Goal: Task Accomplishment & Management: Manage account settings

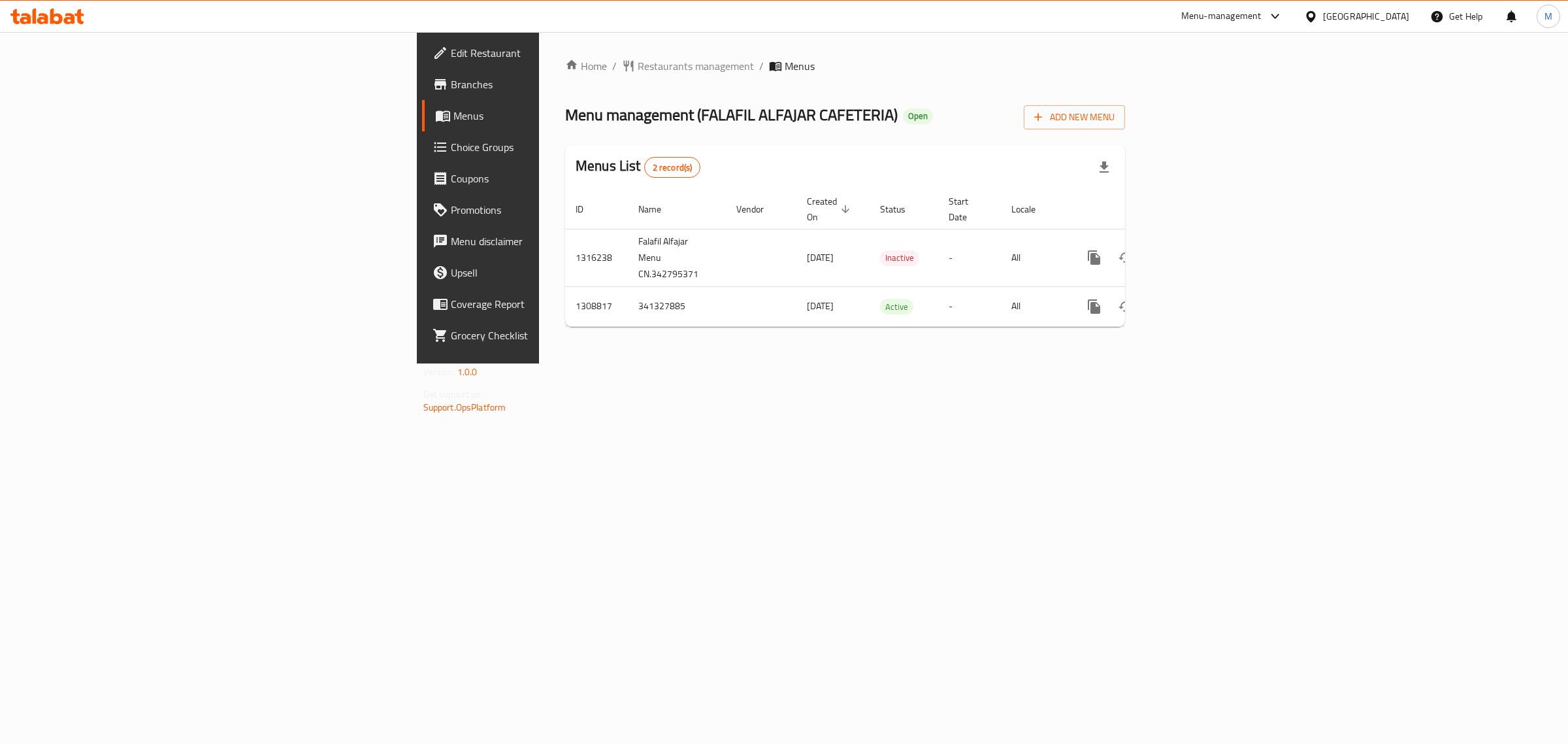
click at [628, 234] on td "Falafil Alfajar Menu CN.342795371" at bounding box center [677, 256] width 98 height 57
click at [1100, 345] on div "Home / Restaurants management / Menus Menu management ( FALAFIL ALFAJAR CAFETER…" at bounding box center [845, 198] width 612 height 332
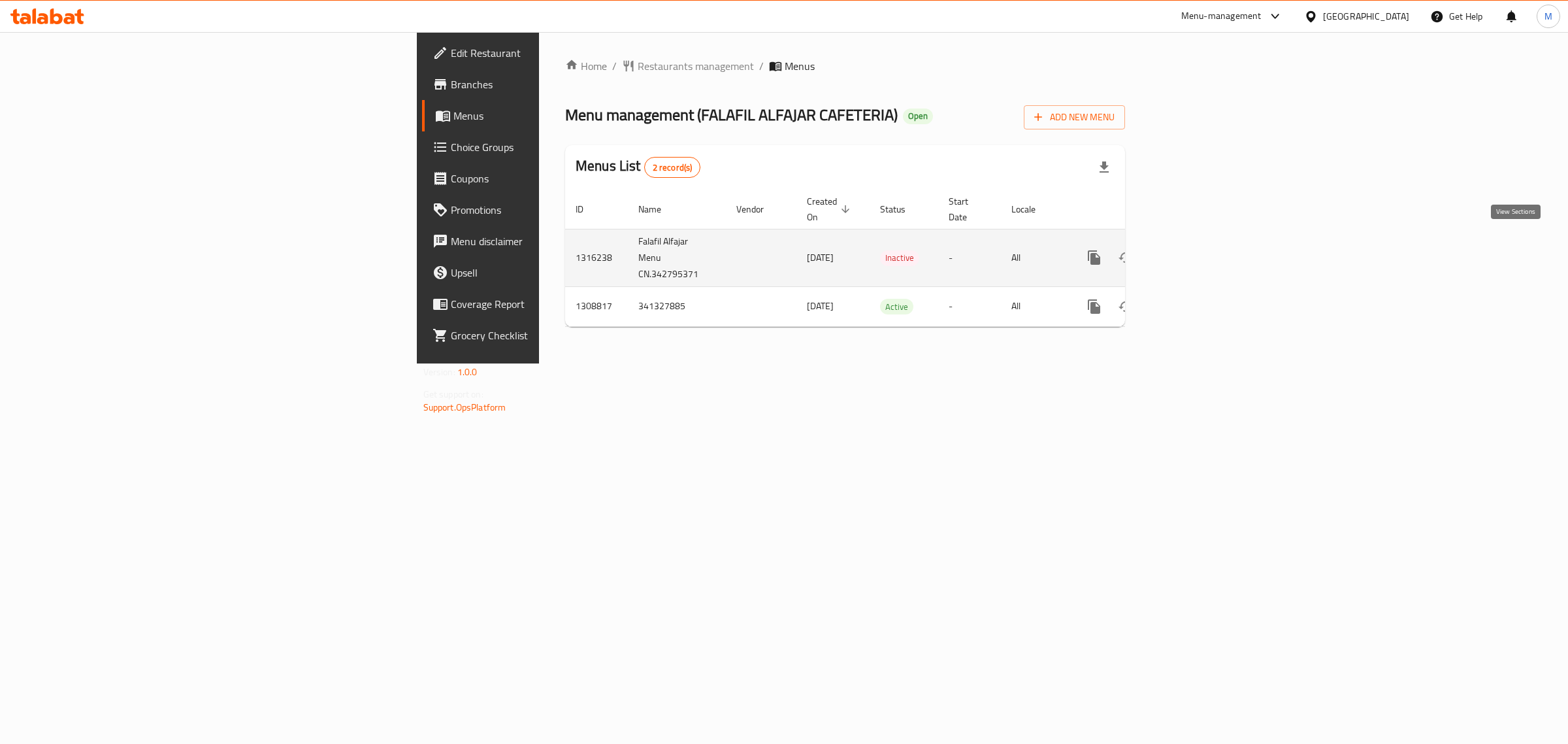
click at [1195, 252] on icon "enhanced table" at bounding box center [1188, 257] width 12 height 12
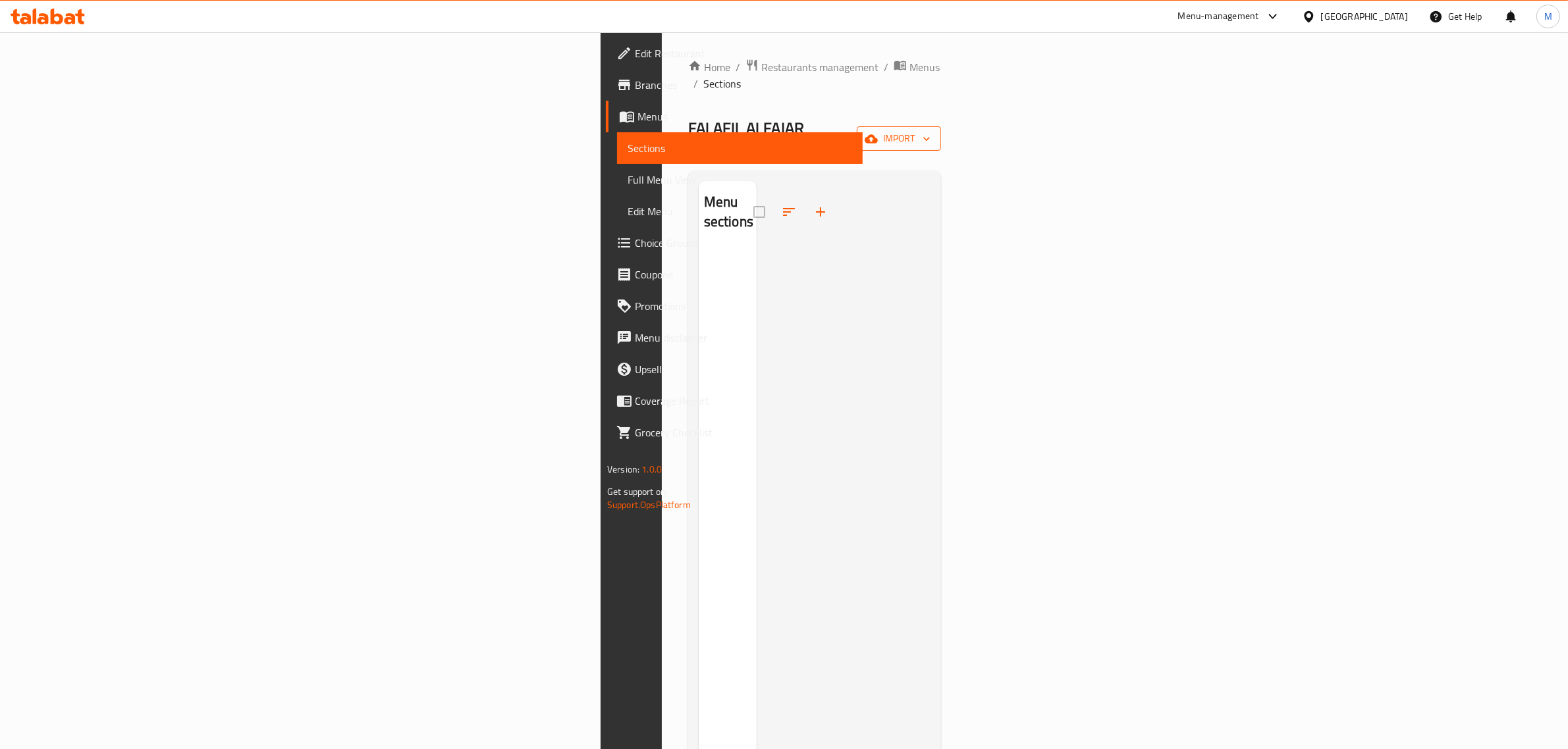
click at [930, 130] on span "import" at bounding box center [898, 139] width 63 height 16
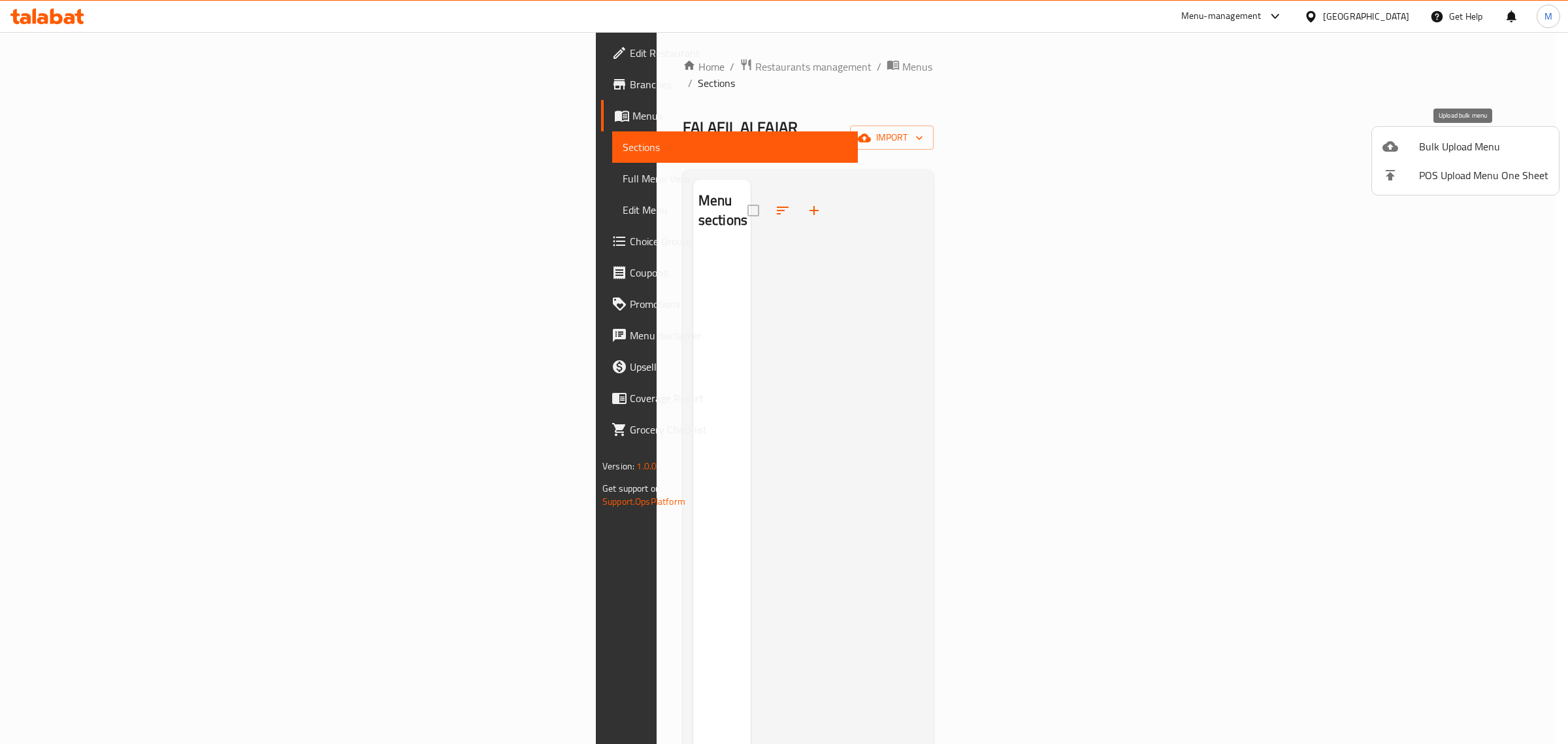
click at [1418, 149] on div at bounding box center [1401, 146] width 36 height 15
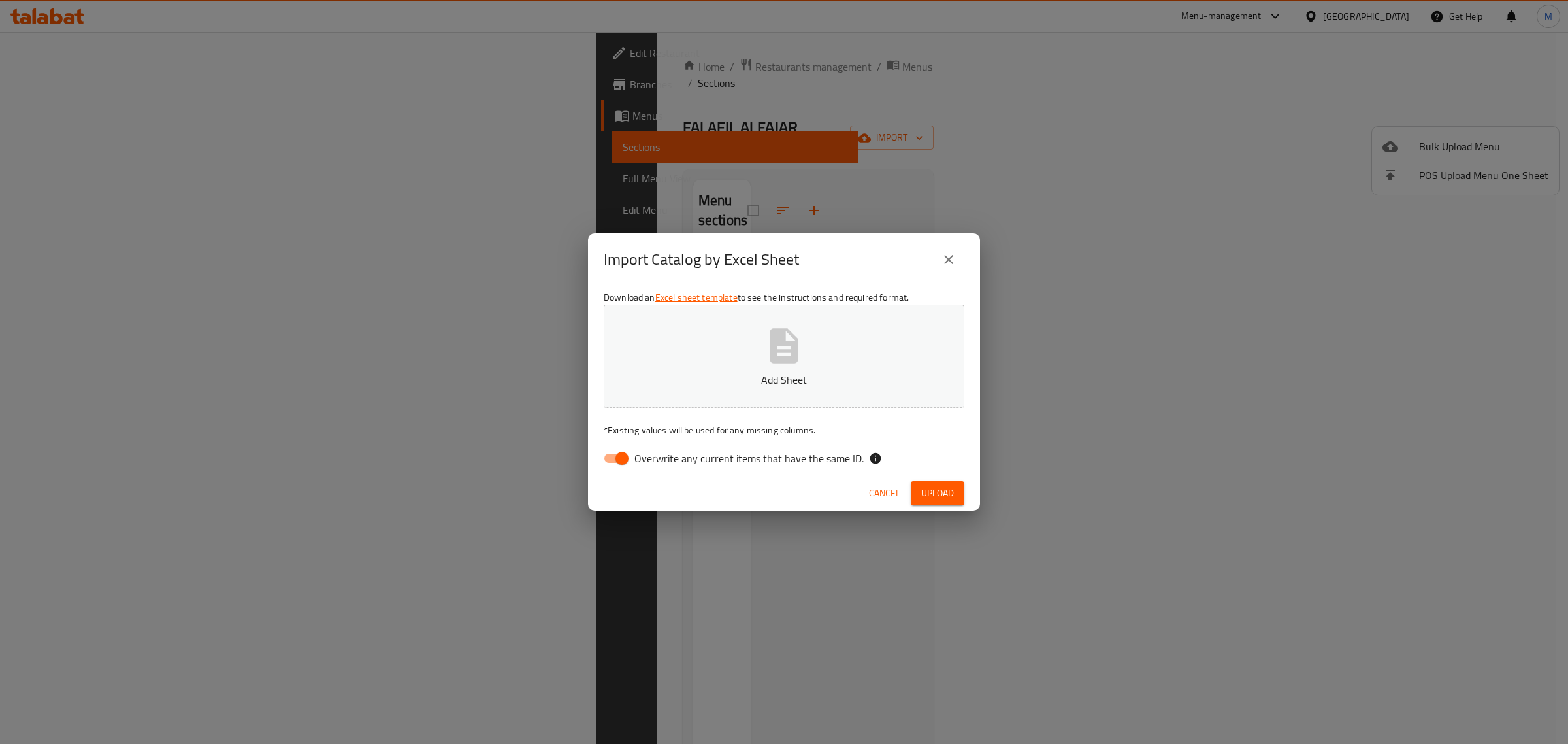
click at [622, 454] on input "Overwrite any current items that have the same ID." at bounding box center [622, 458] width 74 height 24
checkbox input "false"
click at [779, 372] on p "Add Sheet" at bounding box center [784, 379] width 320 height 15
click at [942, 488] on span "Upload" at bounding box center [938, 493] width 33 height 16
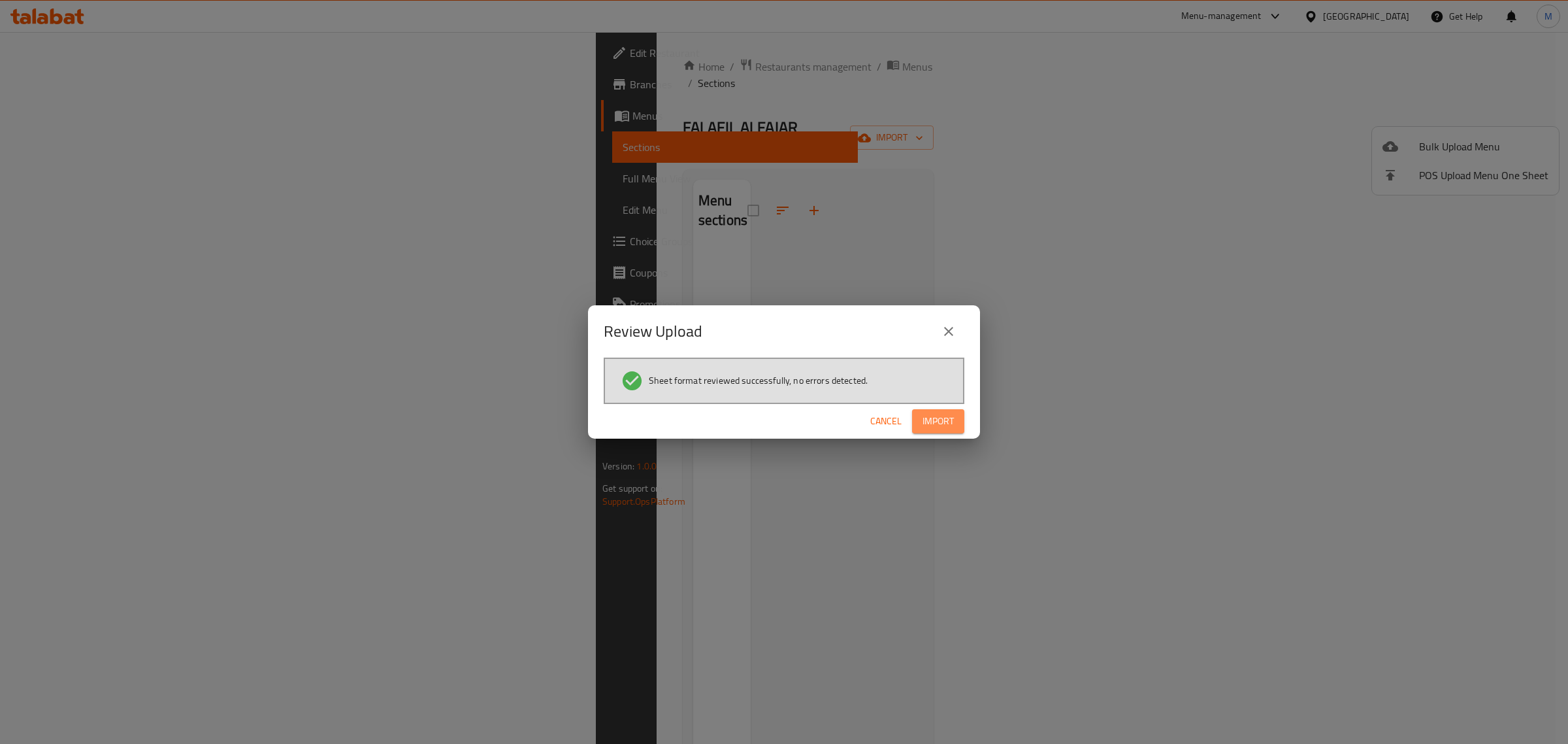
click at [944, 425] on span "Import" at bounding box center [938, 421] width 32 height 16
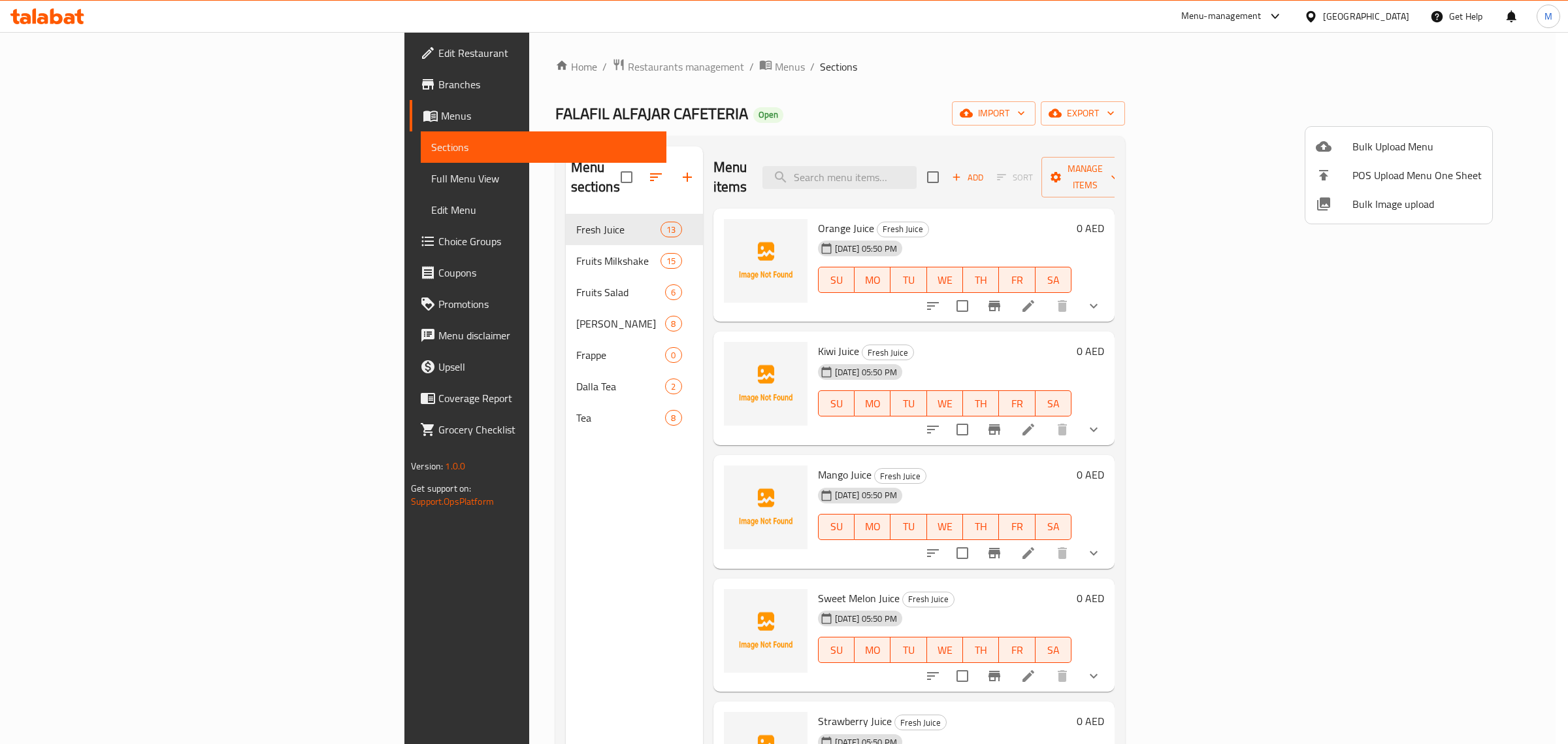
click at [628, 95] on div at bounding box center [784, 372] width 1568 height 744
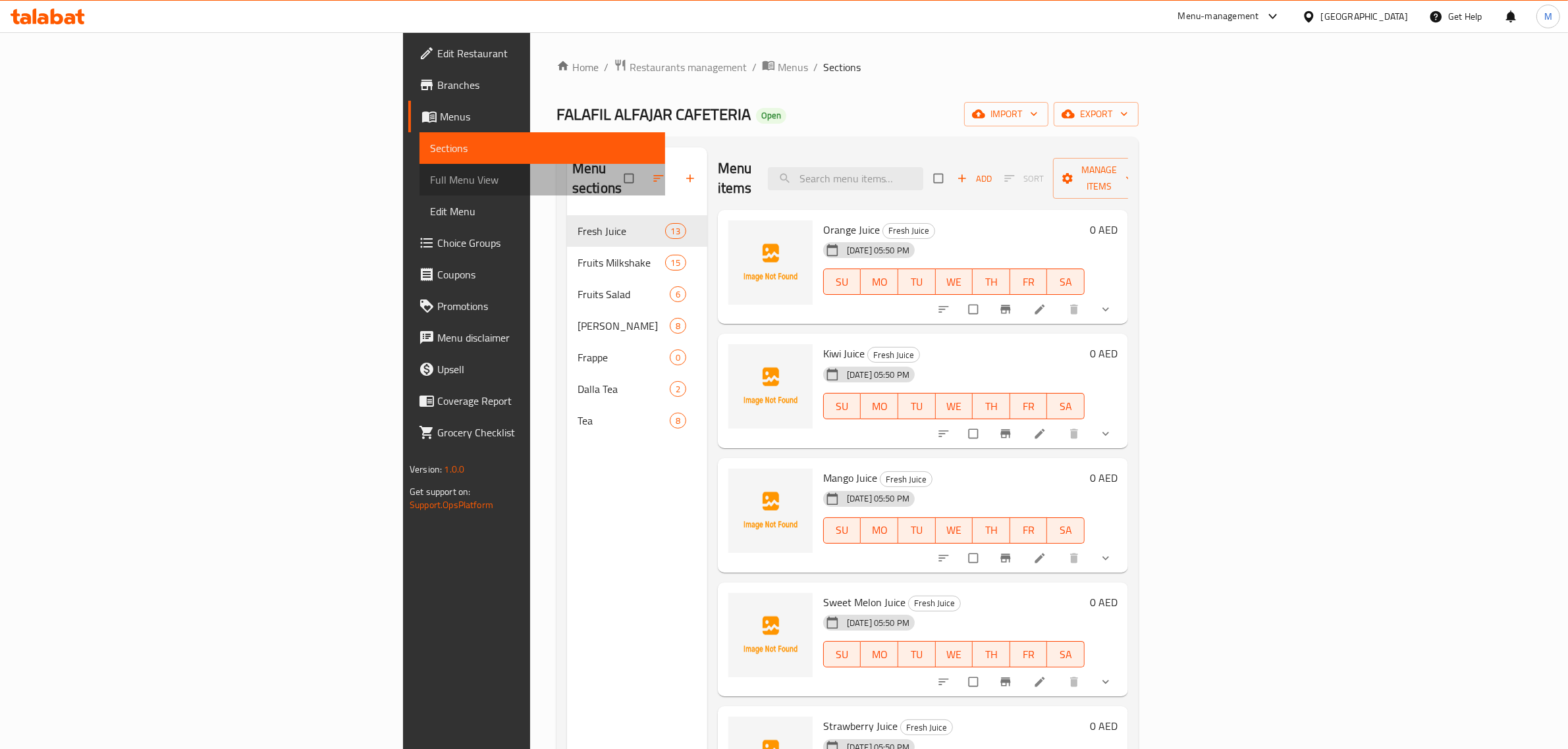
click at [430, 175] on span "Full Menu View" at bounding box center [542, 179] width 225 height 16
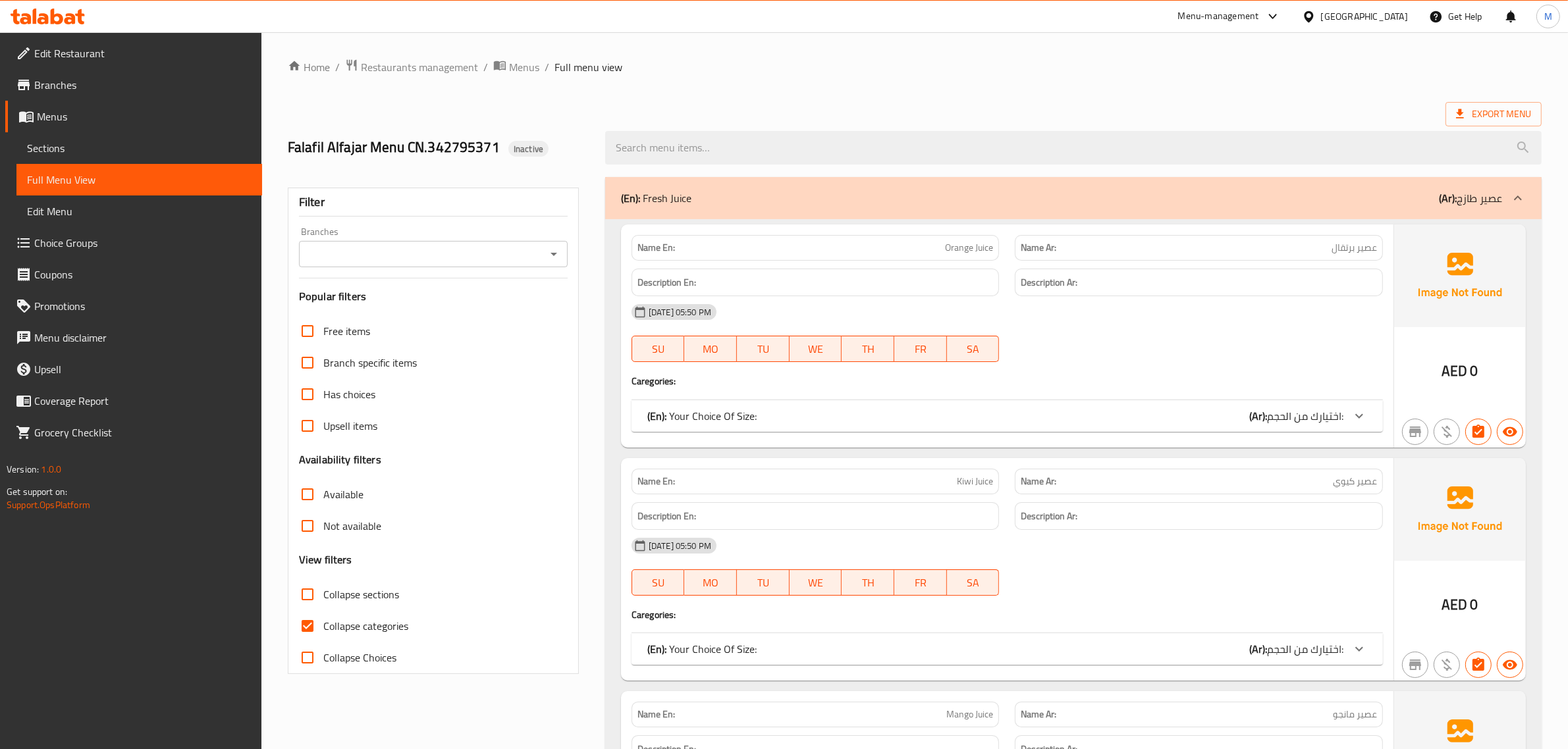
click at [338, 622] on span "Collapse categories" at bounding box center [365, 625] width 85 height 16
click at [323, 622] on input "Collapse categories" at bounding box center [308, 626] width 32 height 32
checkbox input "false"
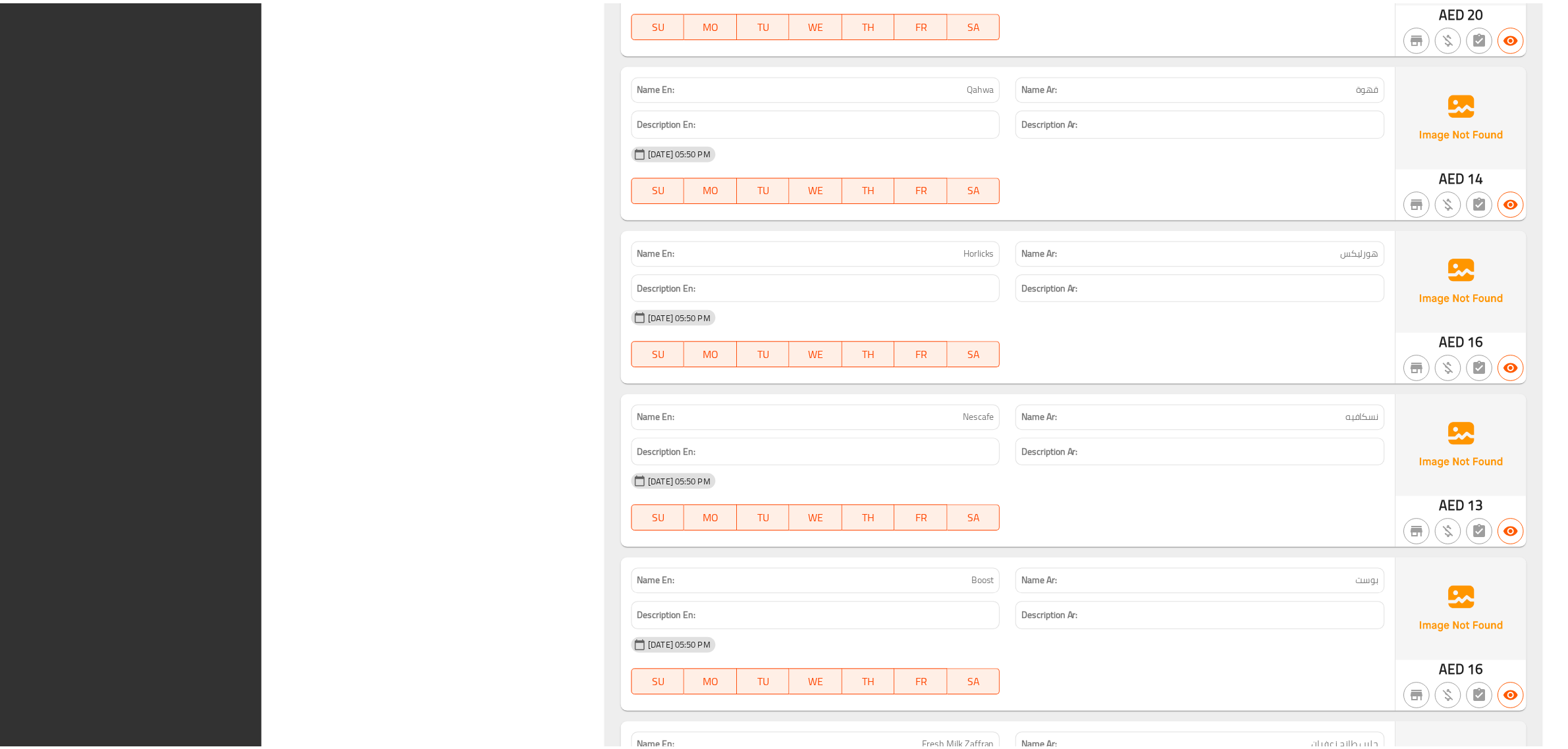
scroll to position [13328, 0]
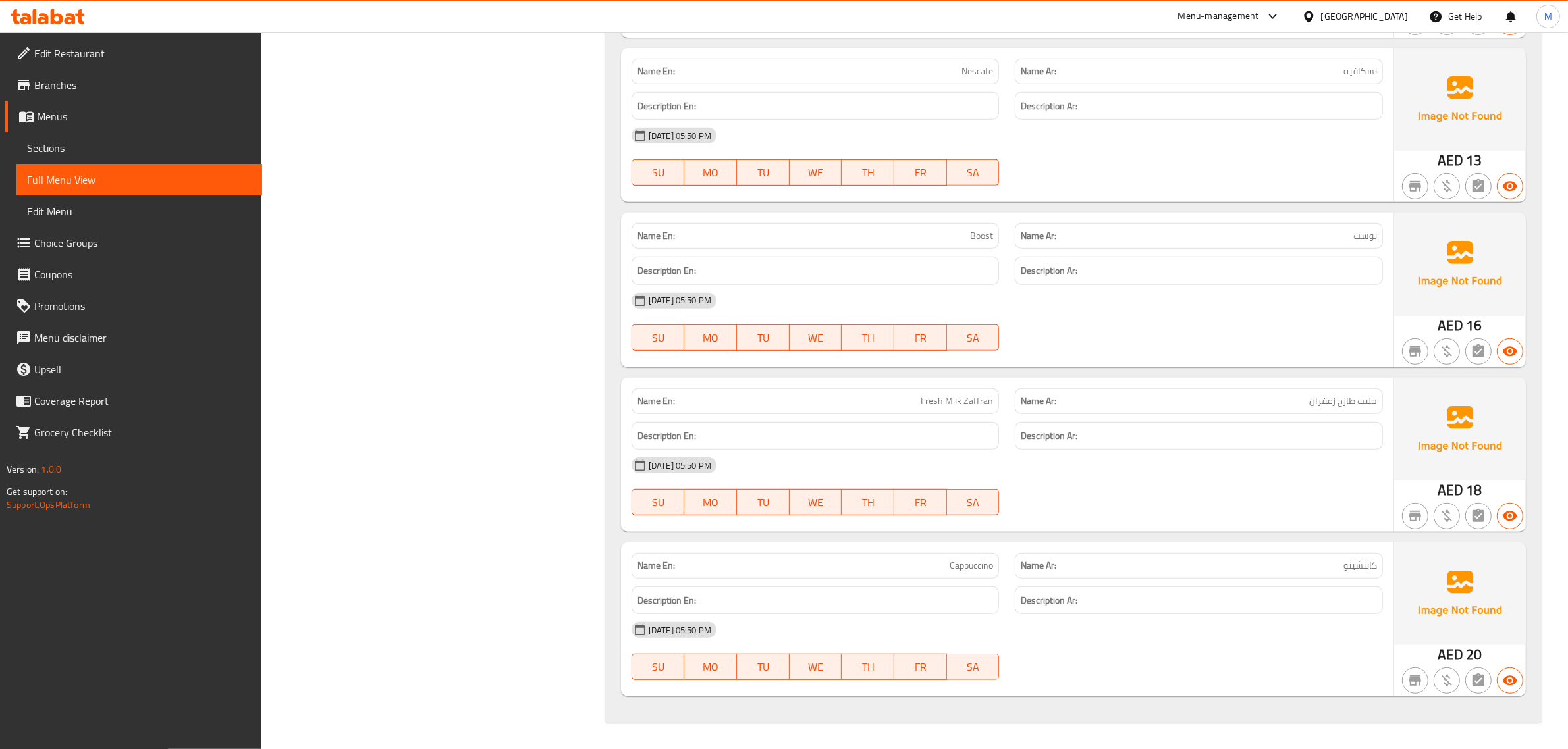
click at [1088, 340] on div "[DATE] 05:50 PM SU MO TU WE TH FR SA" at bounding box center [1007, 321] width 767 height 74
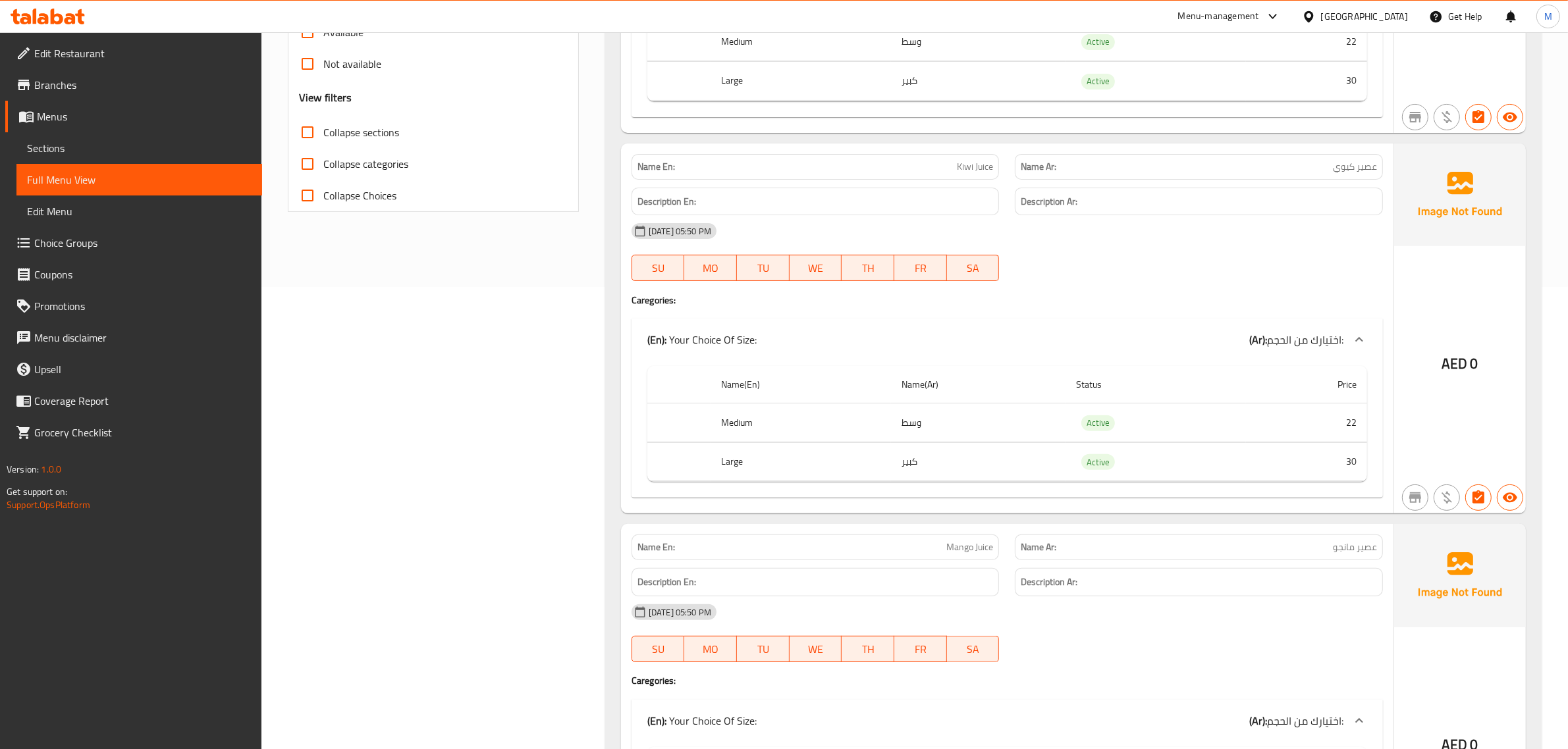
scroll to position [0, 0]
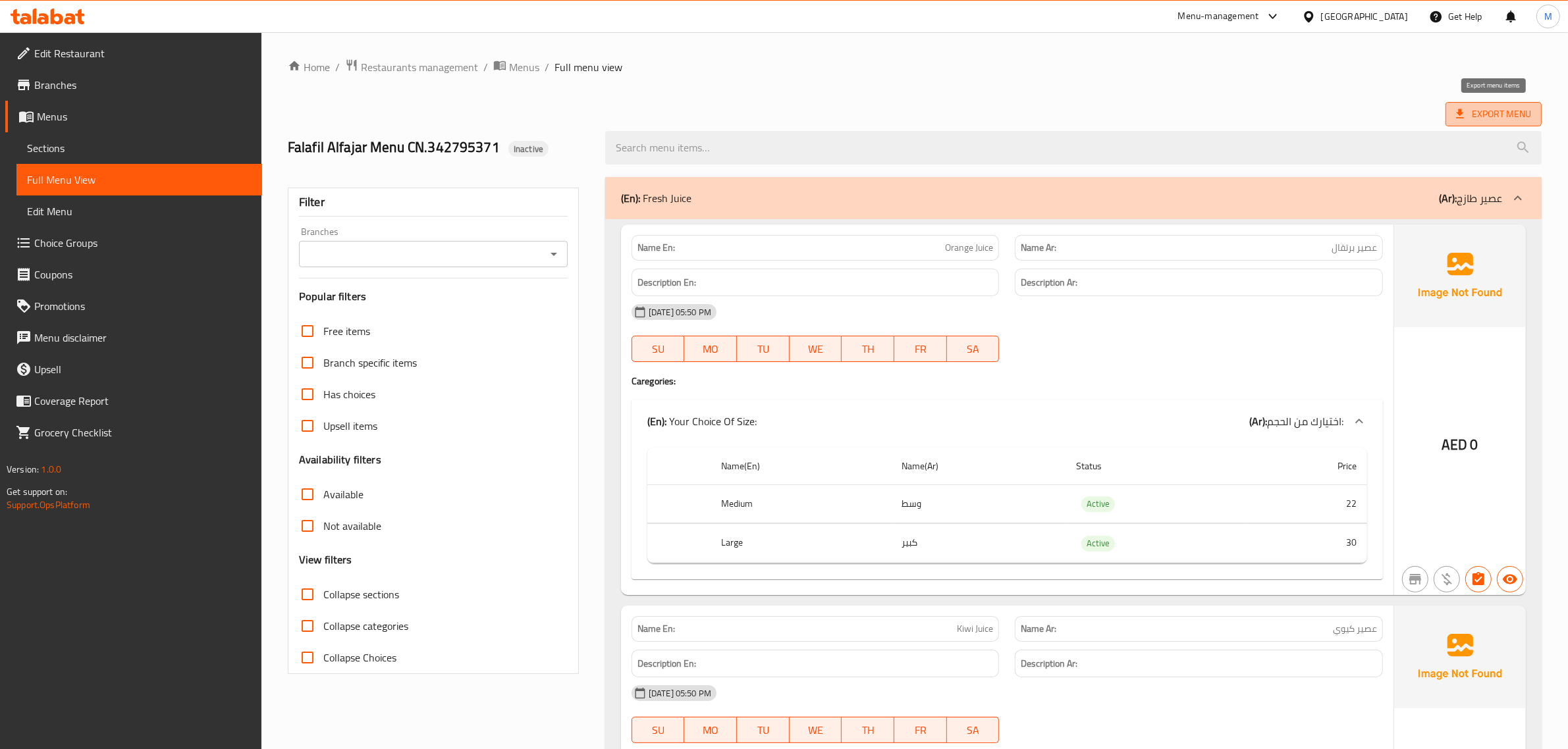
click at [1507, 117] on span "Export Menu" at bounding box center [1493, 114] width 75 height 16
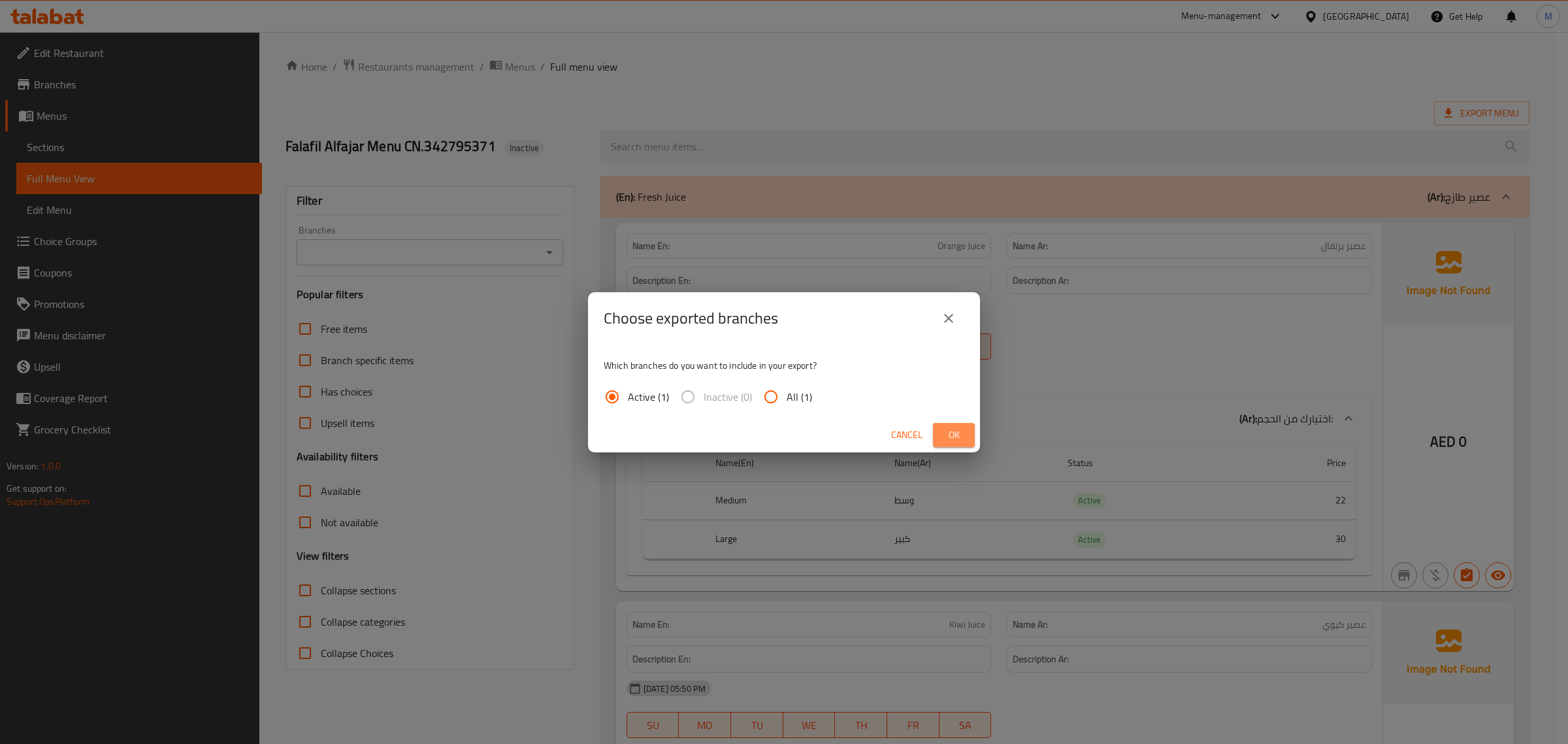
click at [957, 423] on button "Ok" at bounding box center [954, 435] width 42 height 24
